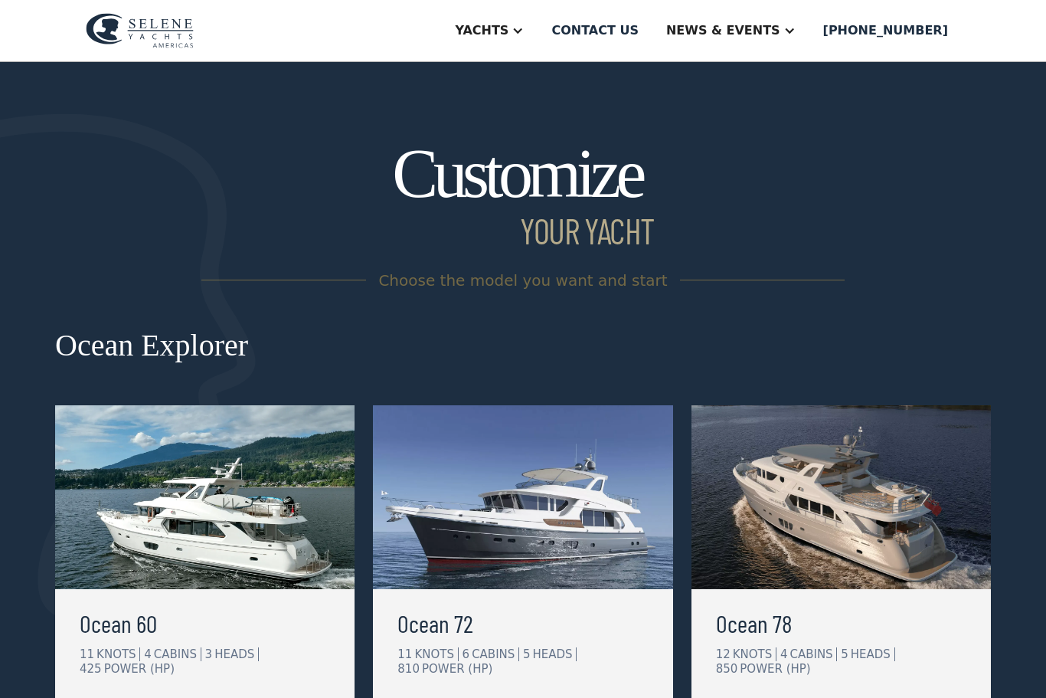
click at [280, 531] on img at bounding box center [204, 497] width 299 height 184
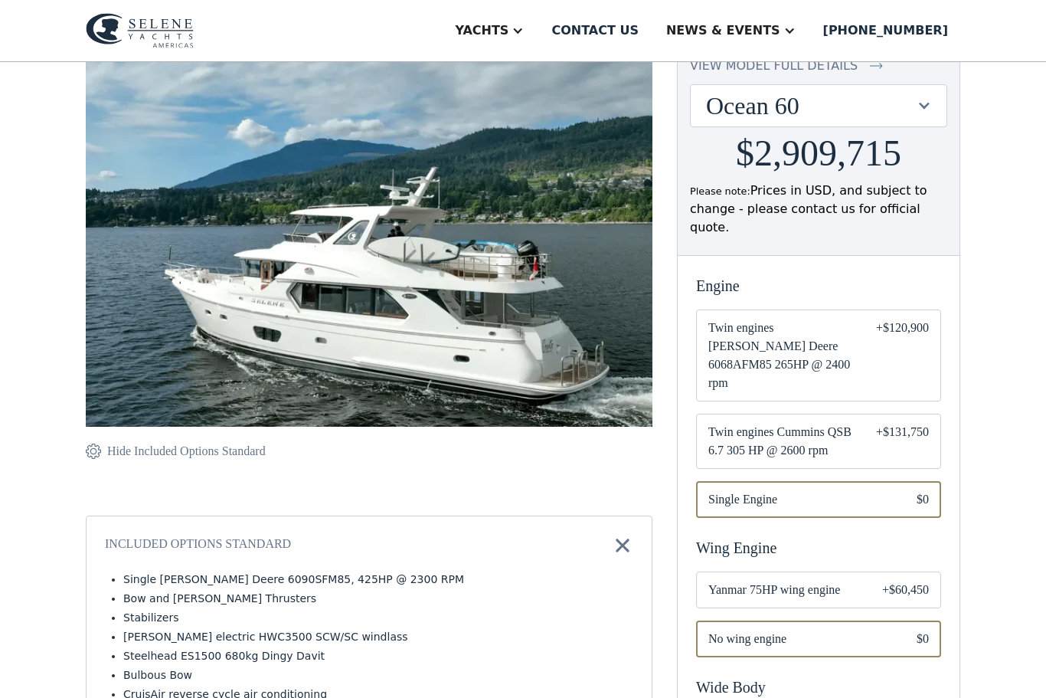
scroll to position [175, 0]
click at [859, 344] on div "Email Form" at bounding box center [818, 357] width 245 height 92
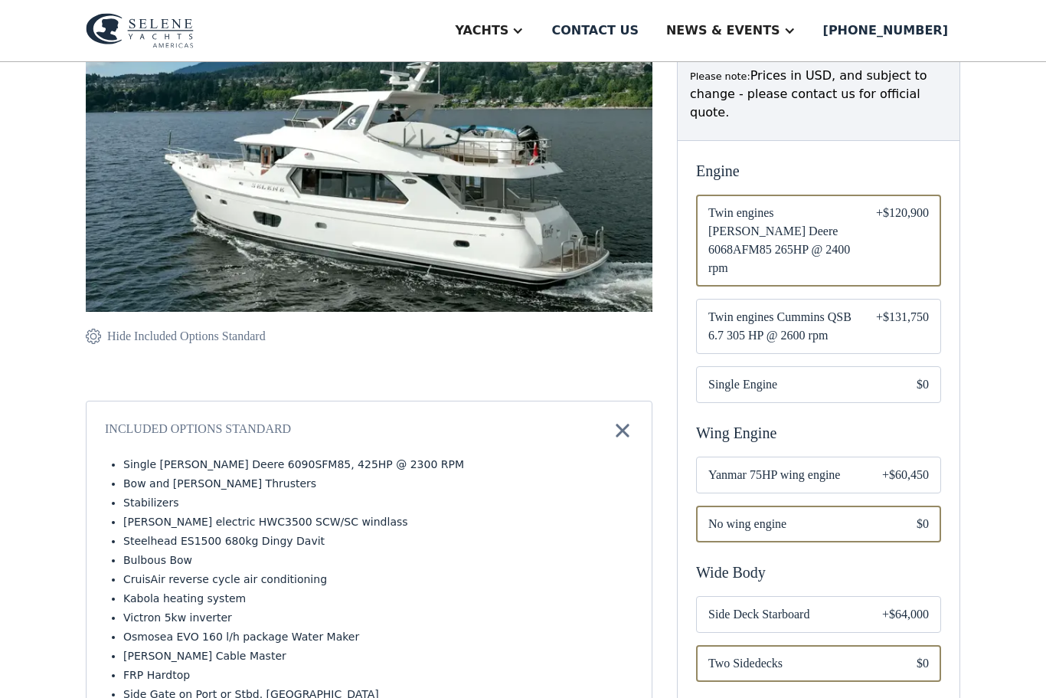
scroll to position [291, 0]
click at [794, 605] on span "Side Deck Starboard" at bounding box center [782, 614] width 149 height 18
